Goal: Task Accomplishment & Management: Manage account settings

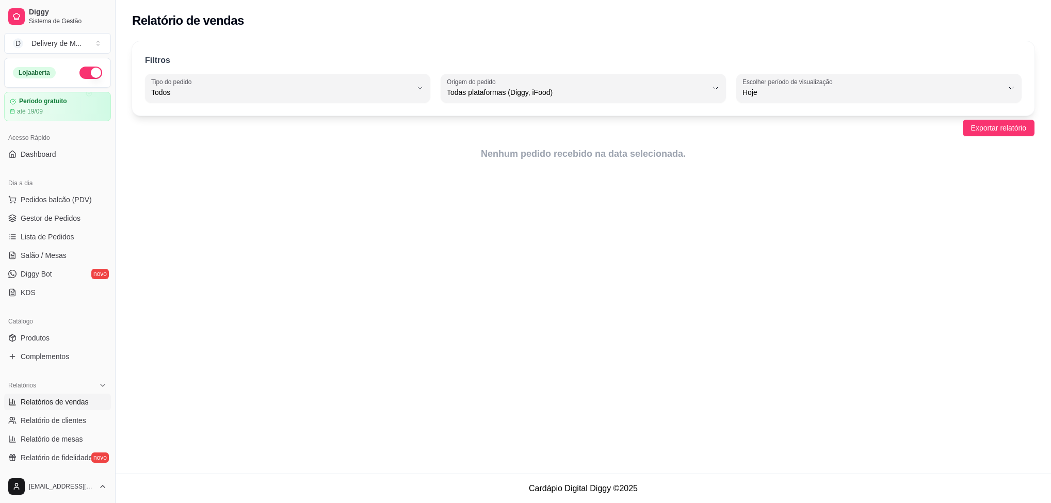
select select "ALL"
select select "0"
select select "ALL"
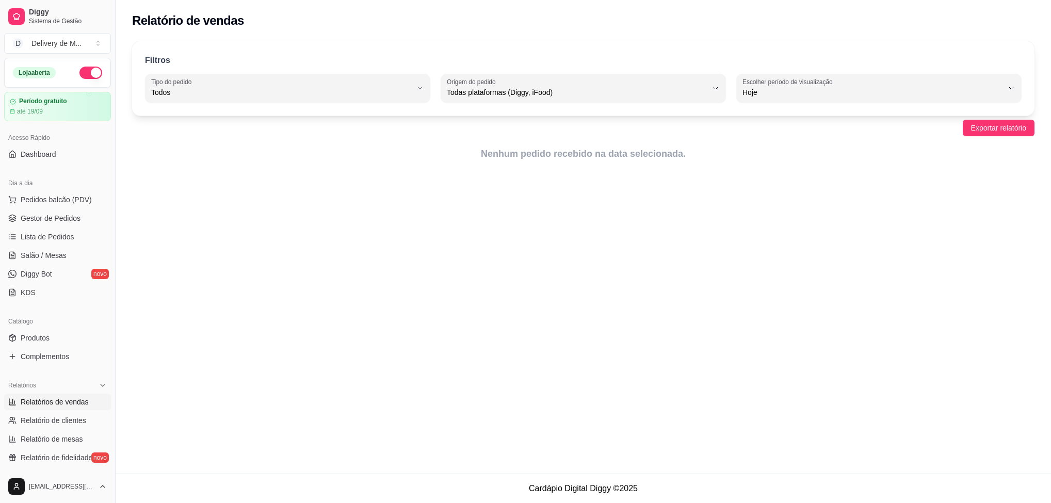
select select "0"
click at [53, 232] on link "Lista de Pedidos" at bounding box center [57, 237] width 107 height 17
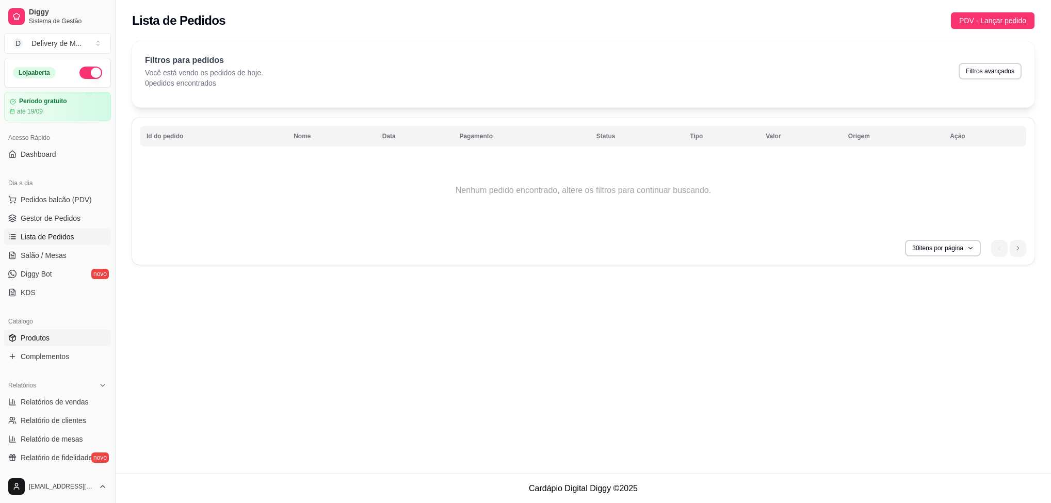
click at [53, 337] on link "Produtos" at bounding box center [57, 338] width 107 height 17
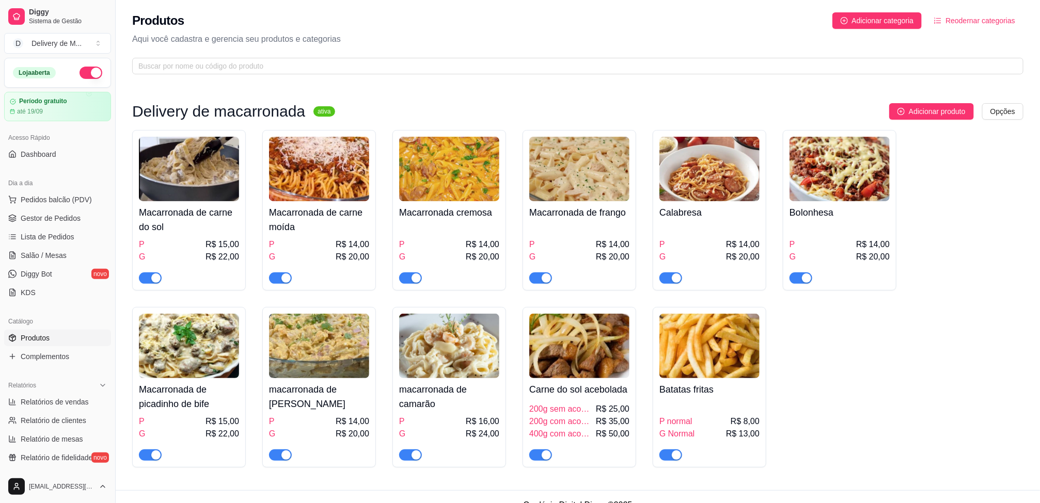
click at [485, 234] on div "P R$ 14,00 G R$ 20,00" at bounding box center [449, 254] width 100 height 60
click at [750, 191] on img at bounding box center [709, 169] width 100 height 65
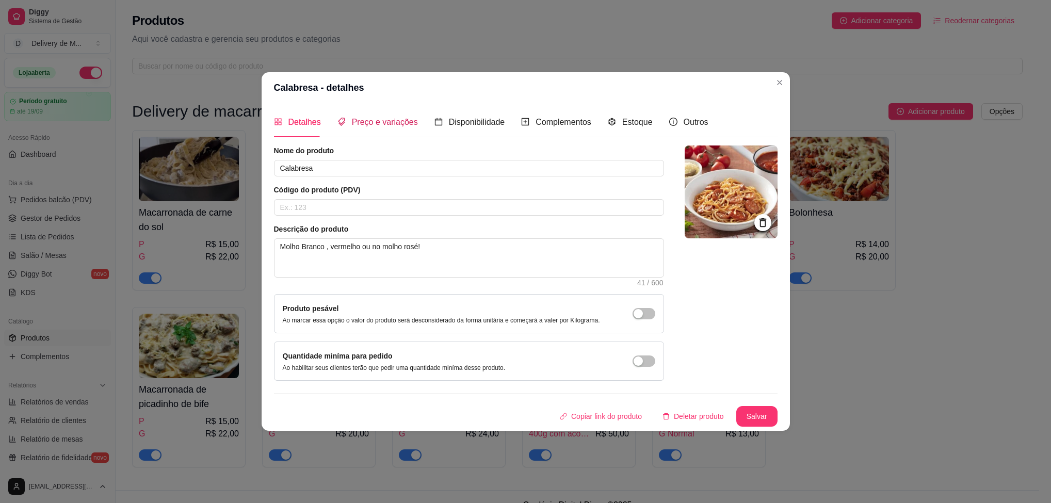
click at [389, 121] on span "Preço e variações" at bounding box center [385, 122] width 66 height 9
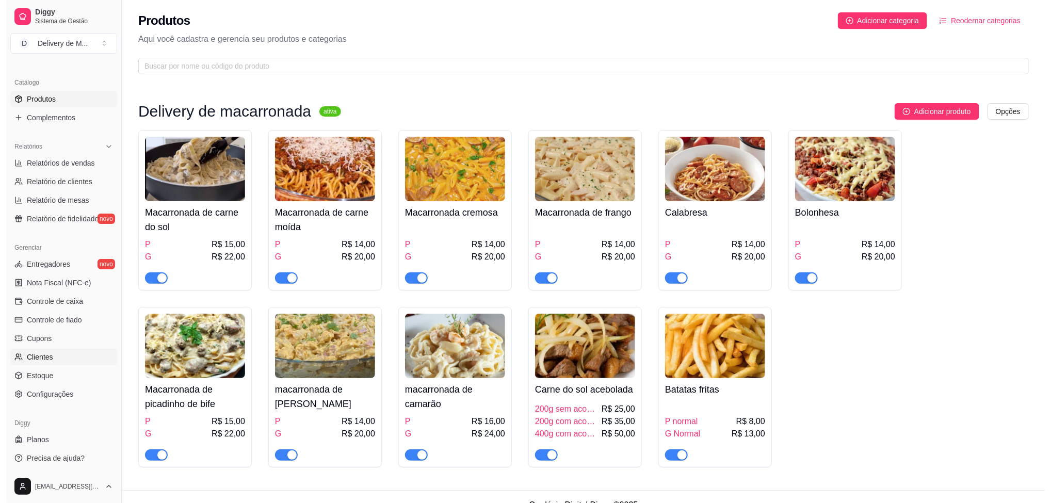
scroll to position [240, 0]
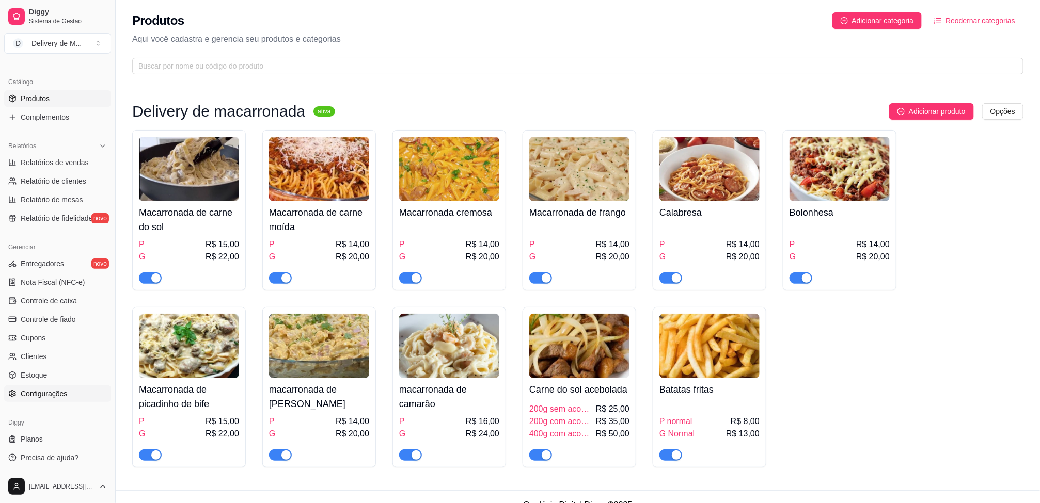
click at [36, 397] on span "Configurações" at bounding box center [44, 394] width 46 height 10
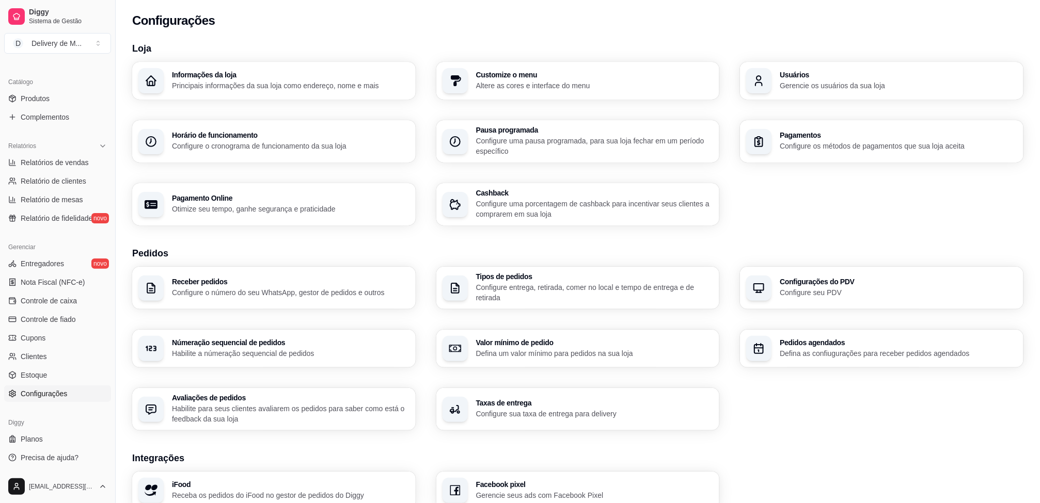
click at [240, 96] on div "Informações da loja Principais informações da sua loja como endereço, nome e ma…" at bounding box center [273, 81] width 283 height 38
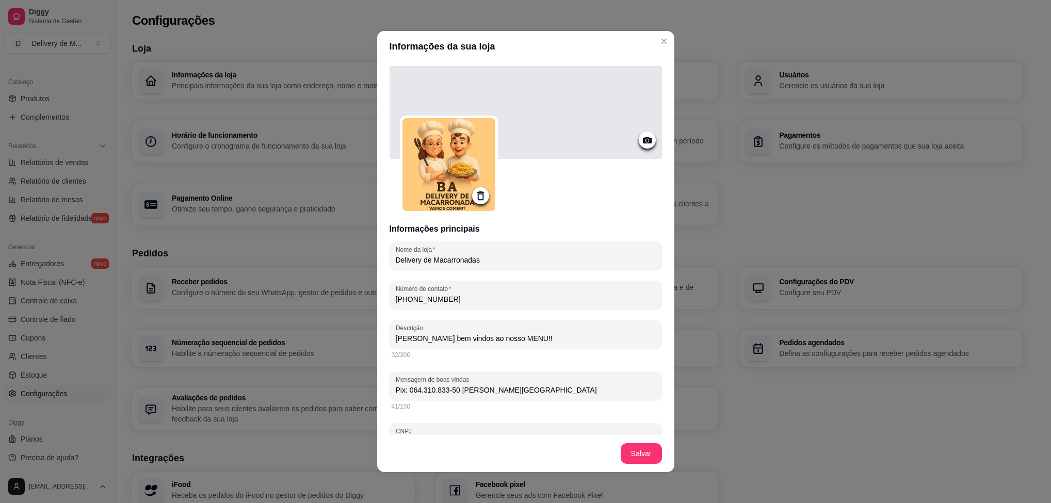
drag, startPoint x: 535, startPoint y: 387, endPoint x: 387, endPoint y: 382, distance: 147.7
click at [390, 382] on div "Mensagem de boas vindas Pix: 064.310.833-50 [PERSON_NAME][GEOGRAPHIC_DATA]" at bounding box center [526, 386] width 273 height 29
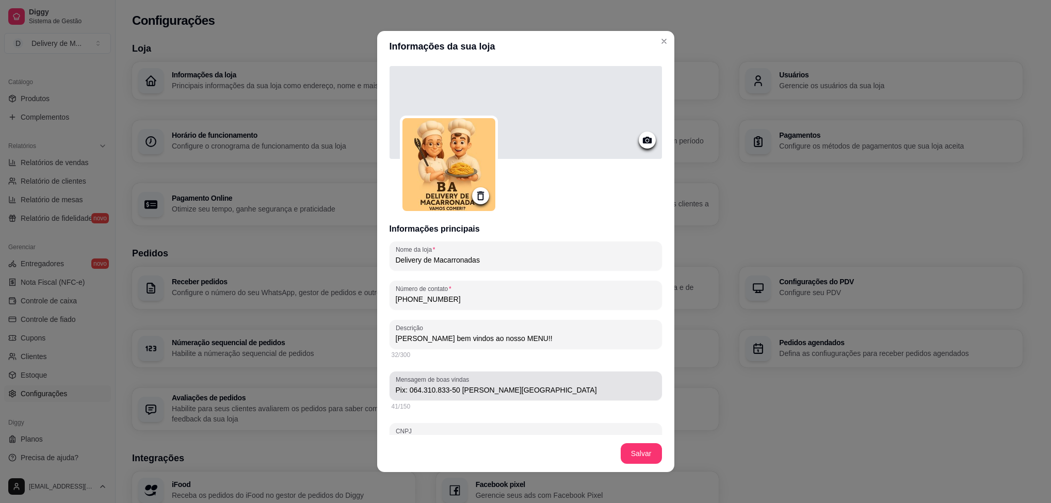
drag, startPoint x: 398, startPoint y: 384, endPoint x: 502, endPoint y: 409, distance: 107.3
click at [498, 420] on div "Nome da loja Delivery de Macarronadas Número de contato [PHONE_NUMBER] Descriçã…" at bounding box center [526, 390] width 273 height 297
click at [517, 384] on div "Pix: 064.310.833-50 [PERSON_NAME][GEOGRAPHIC_DATA]" at bounding box center [526, 386] width 260 height 21
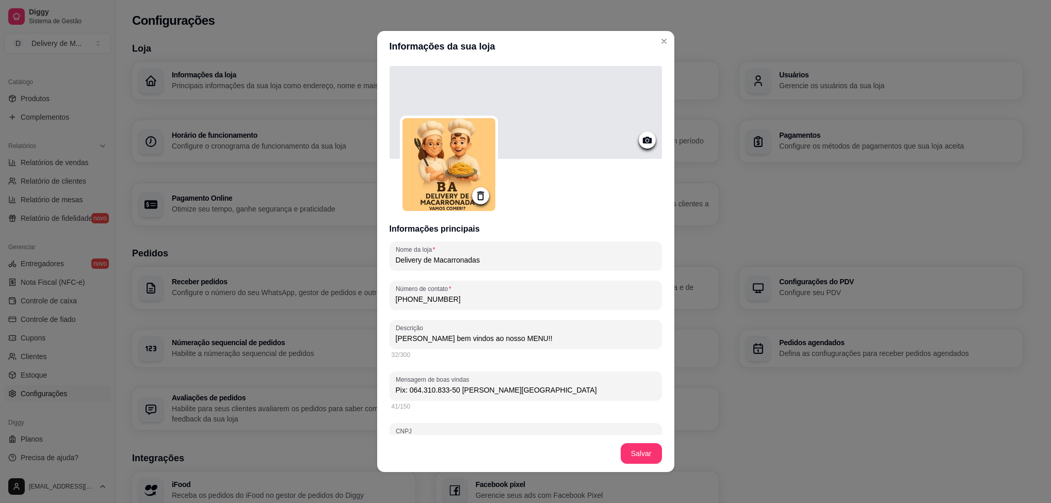
click at [517, 385] on div "Pix: 064.310.833-50 [PERSON_NAME][GEOGRAPHIC_DATA]" at bounding box center [526, 386] width 260 height 21
